Goal: Obtain resource: Obtain resource

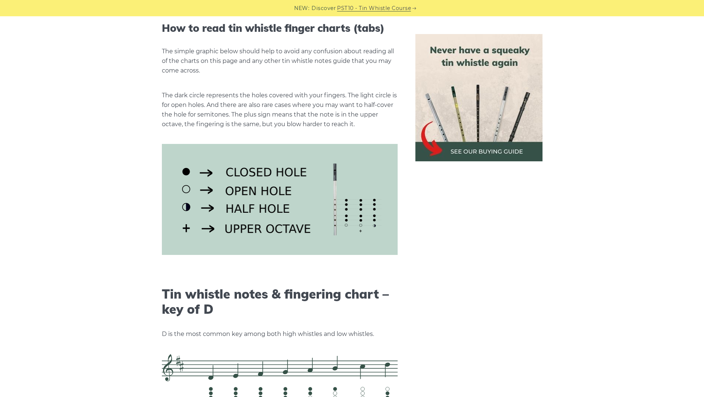
scroll to position [1001, 0]
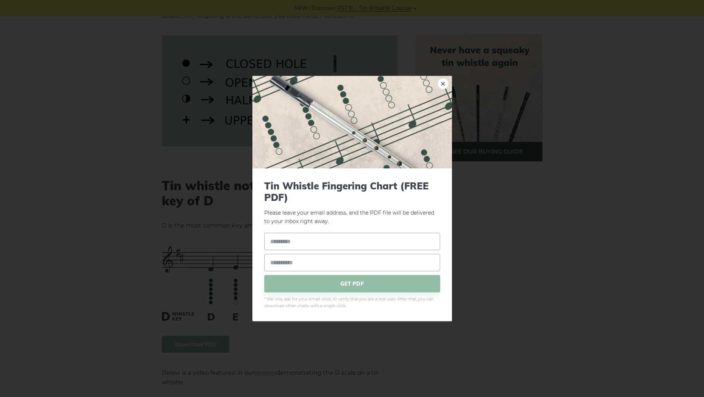
click at [346, 244] on input "text" at bounding box center [352, 241] width 176 height 17
type input "*"
click at [481, 240] on div "× Tin Whistle Fingering Chart (FREE PDF) Please leave your email address, and t…" at bounding box center [352, 198] width 704 height 397
click at [394, 261] on input "email" at bounding box center [352, 262] width 176 height 17
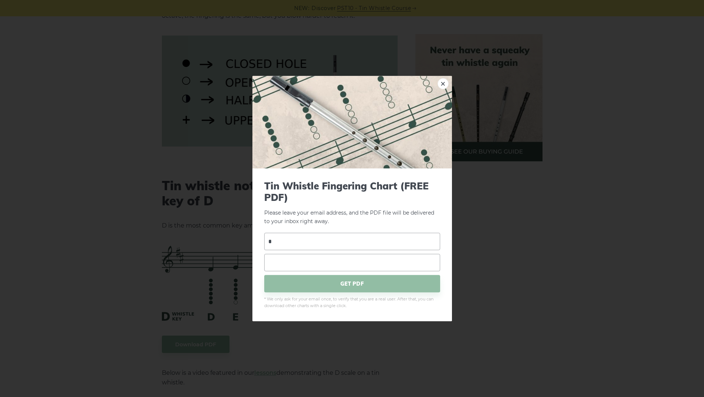
type input "**********"
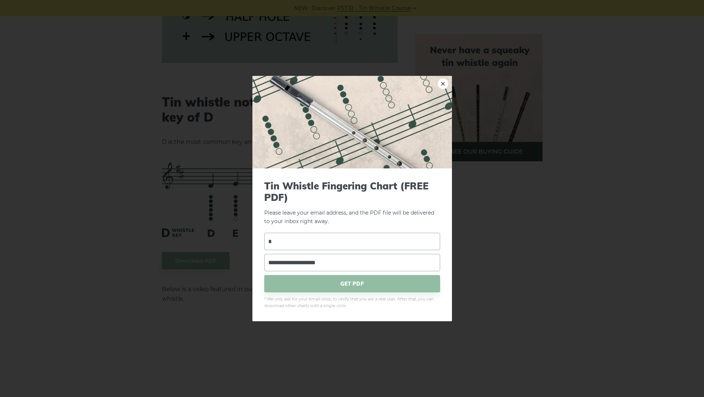
scroll to position [1112, 0]
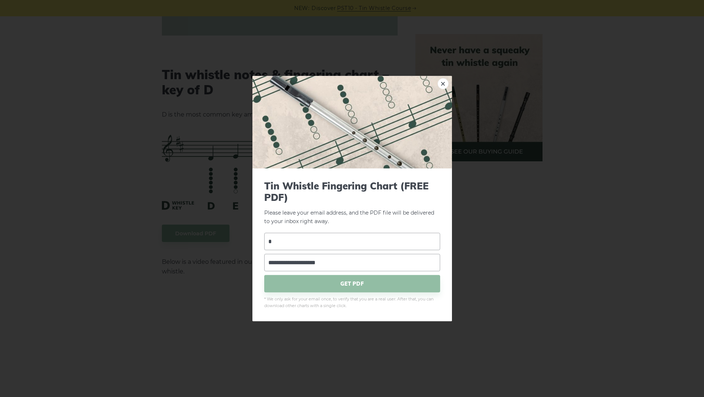
click at [396, 277] on span "GET PDF" at bounding box center [352, 283] width 176 height 17
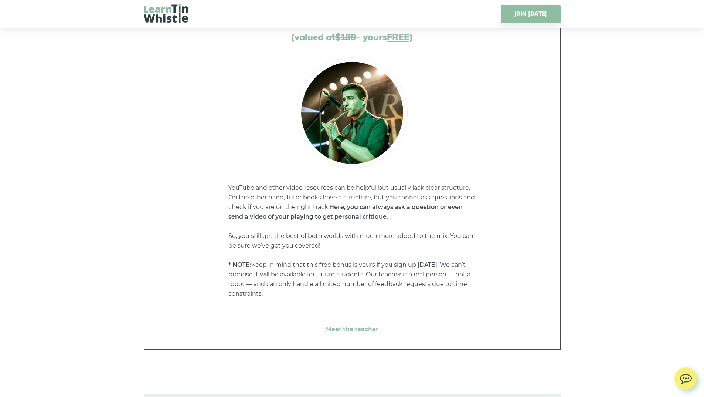
scroll to position [3956, 0]
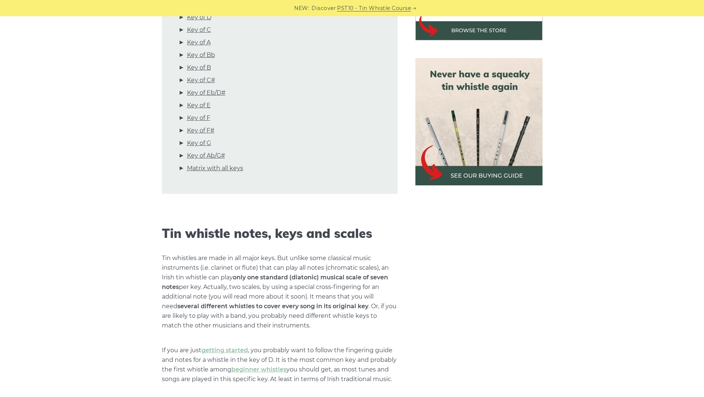
scroll to position [188, 0]
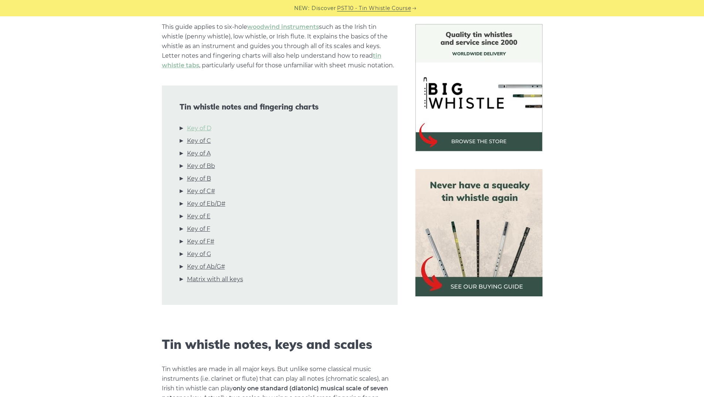
click at [207, 127] on link "Key of D" at bounding box center [199, 128] width 24 height 10
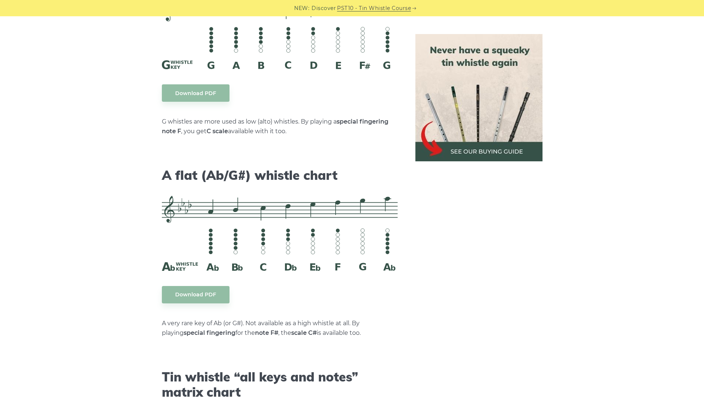
scroll to position [3851, 0]
